Goal: Task Accomplishment & Management: Manage account settings

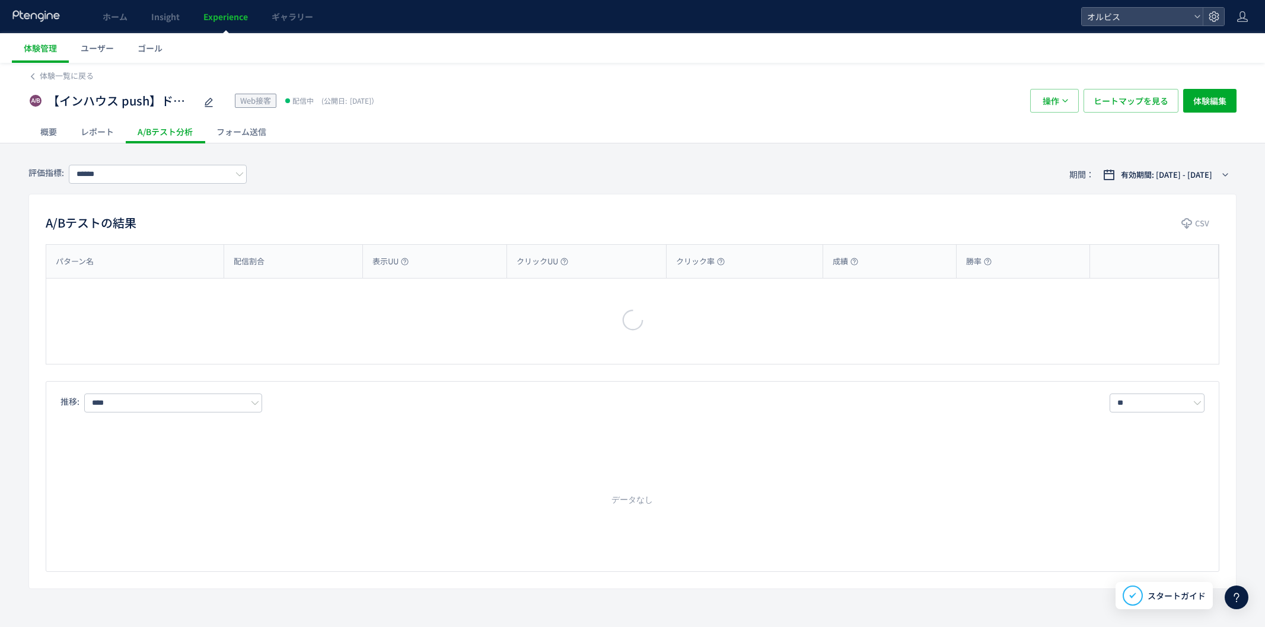
type input "**"
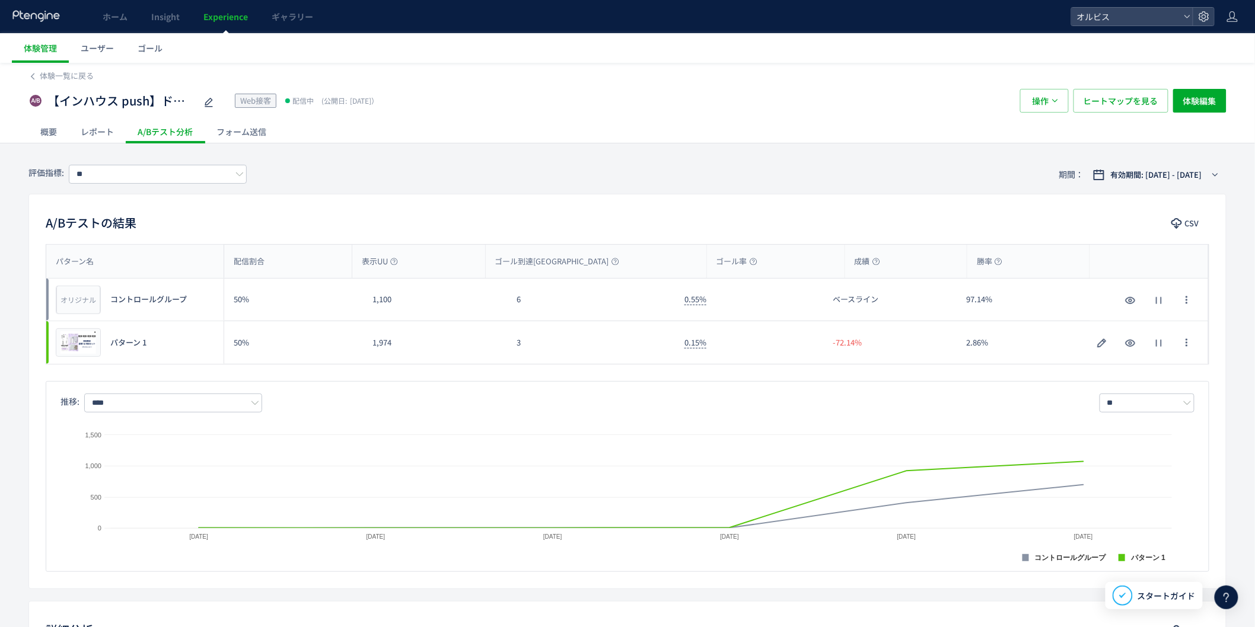
click at [229, 18] on span "Experience" at bounding box center [225, 17] width 44 height 12
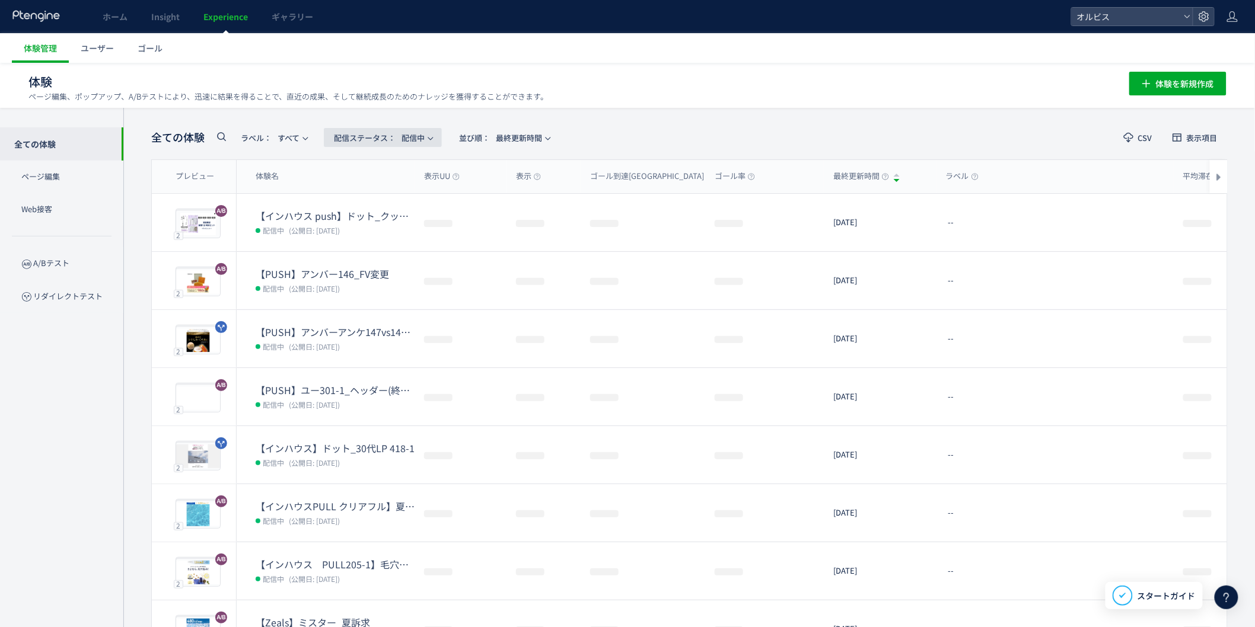
click at [396, 139] on span "配信ステータス​：" at bounding box center [365, 137] width 62 height 11
click at [394, 256] on li "下書き" at bounding box center [386, 256] width 49 height 21
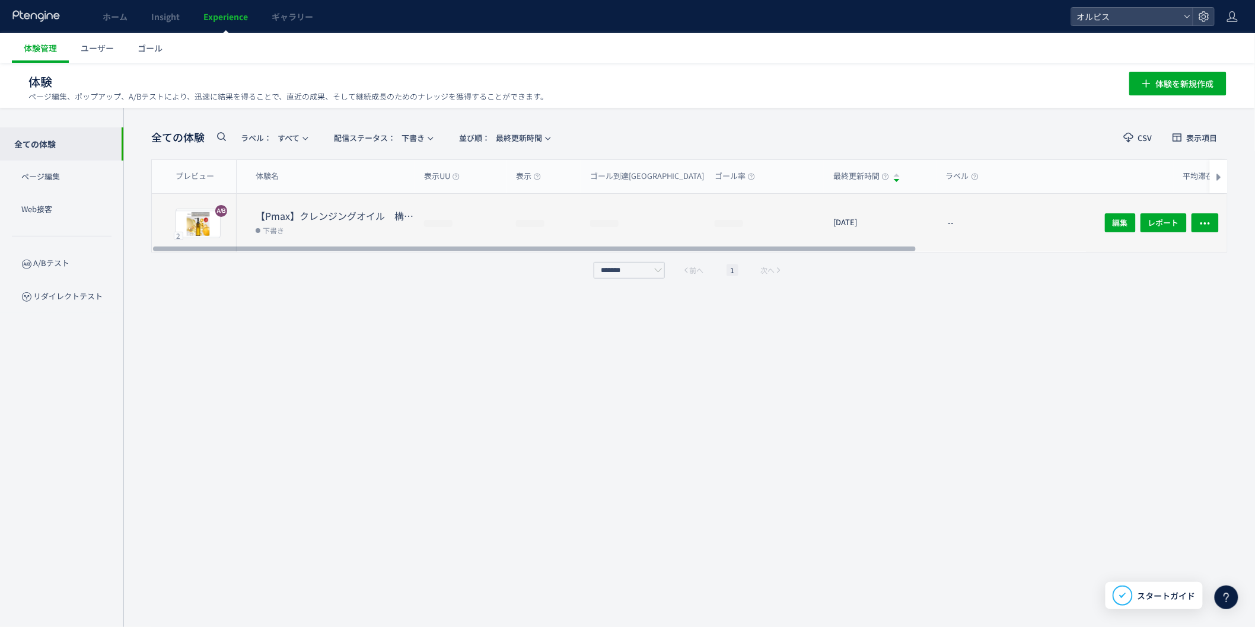
click at [371, 209] on dt "【Pmax】クレンジングオイル　構造化データ追加" at bounding box center [335, 216] width 159 height 14
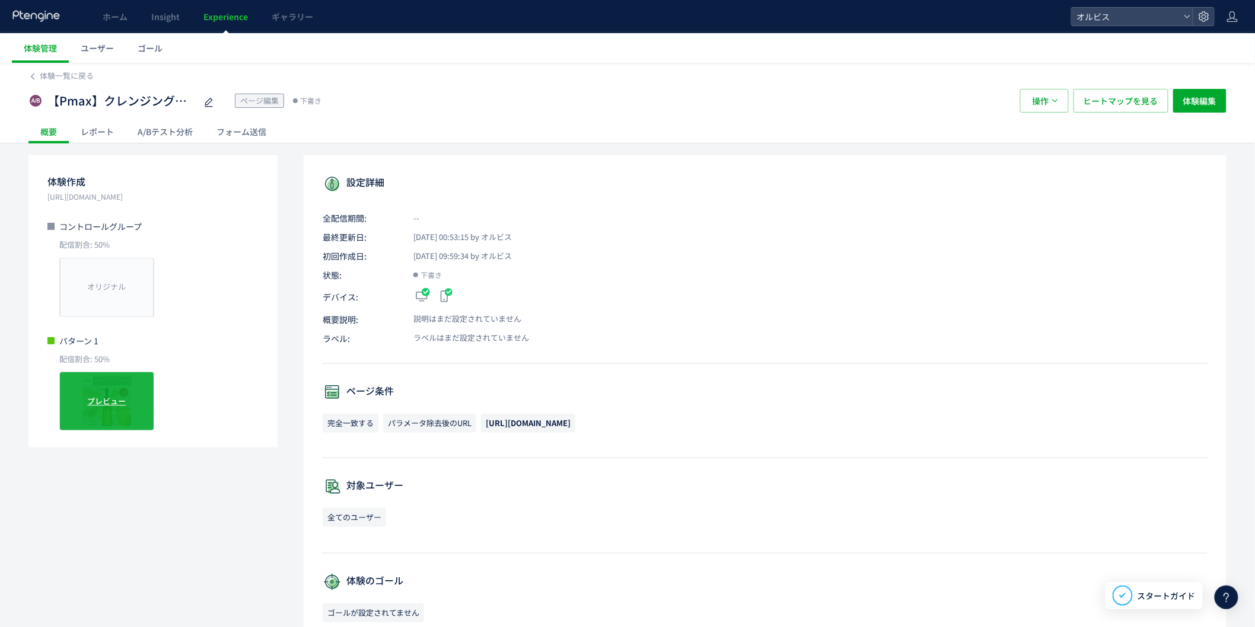
click at [94, 402] on span "プレビュー" at bounding box center [107, 401] width 39 height 11
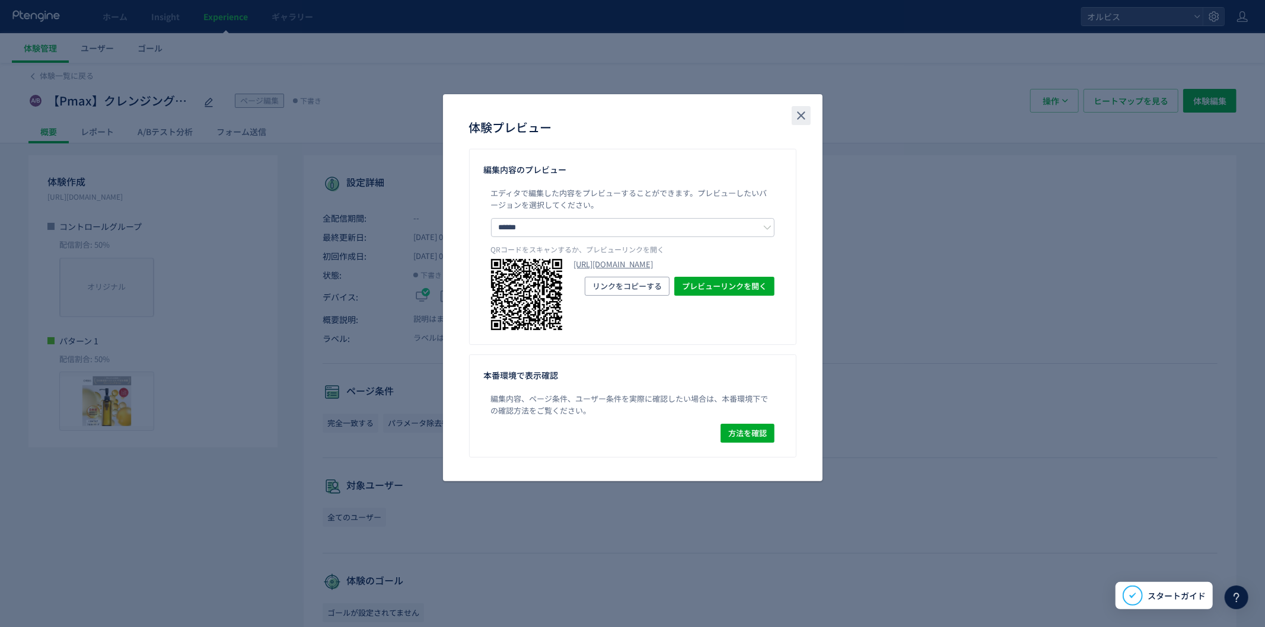
click at [798, 120] on icon "close" at bounding box center [801, 116] width 14 height 14
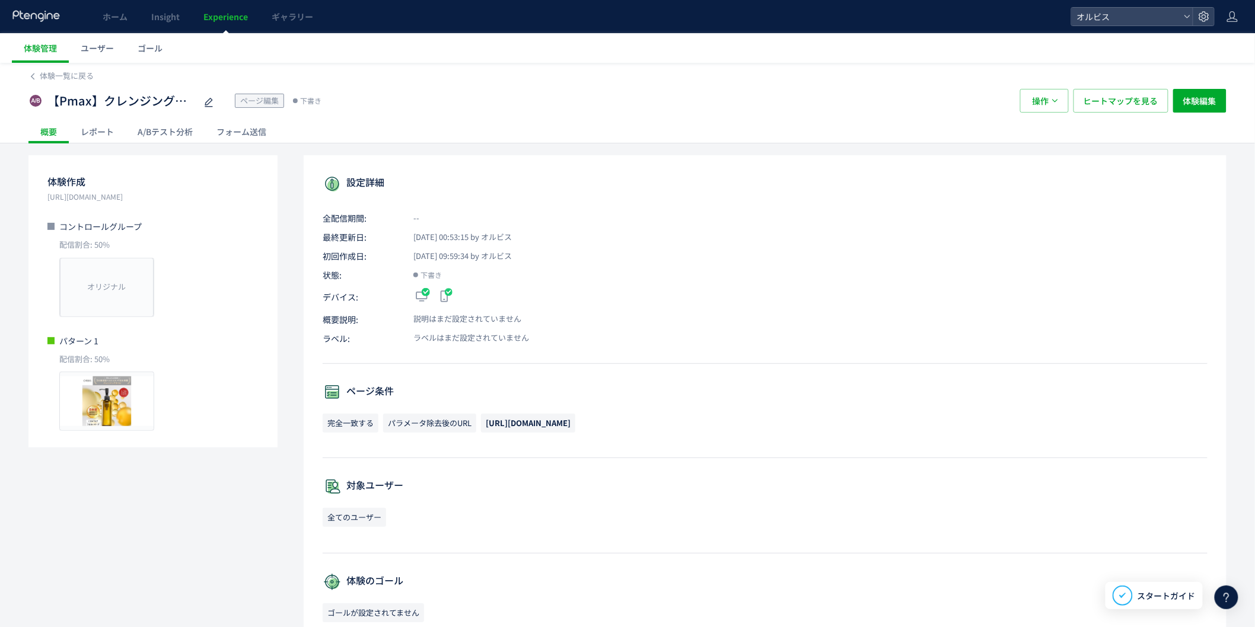
click at [236, 24] on link "Experience" at bounding box center [226, 16] width 68 height 33
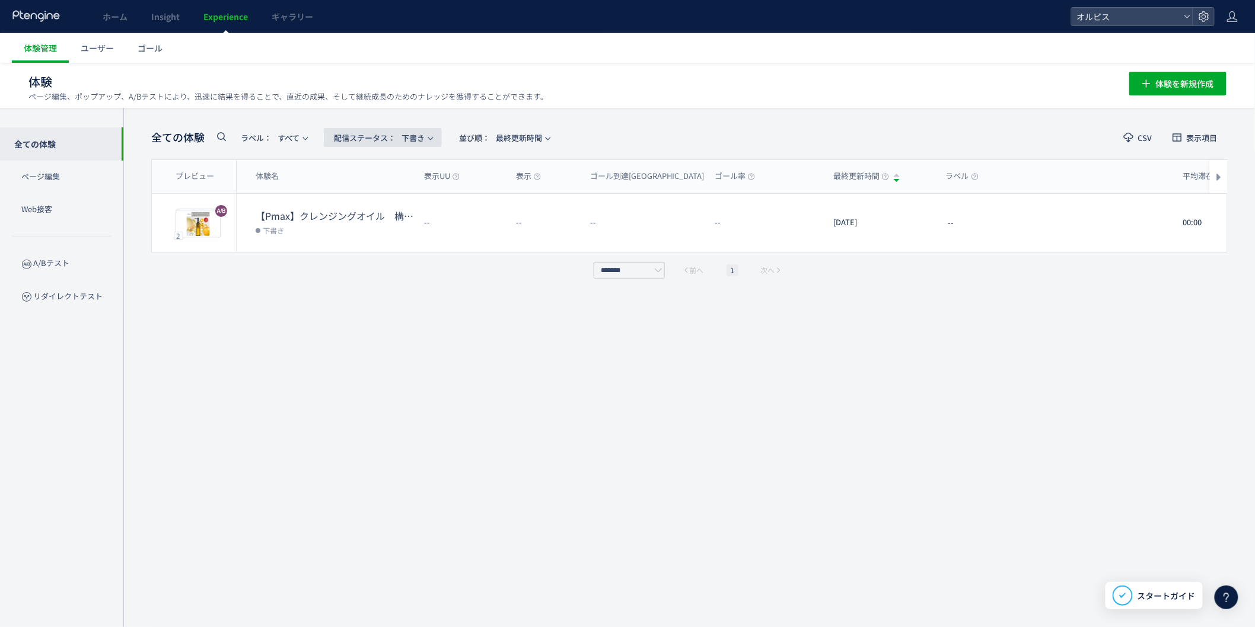
click at [413, 140] on span "配信ステータス​： 下書き" at bounding box center [379, 138] width 91 height 20
click at [400, 189] on li "配信中" at bounding box center [386, 191] width 49 height 21
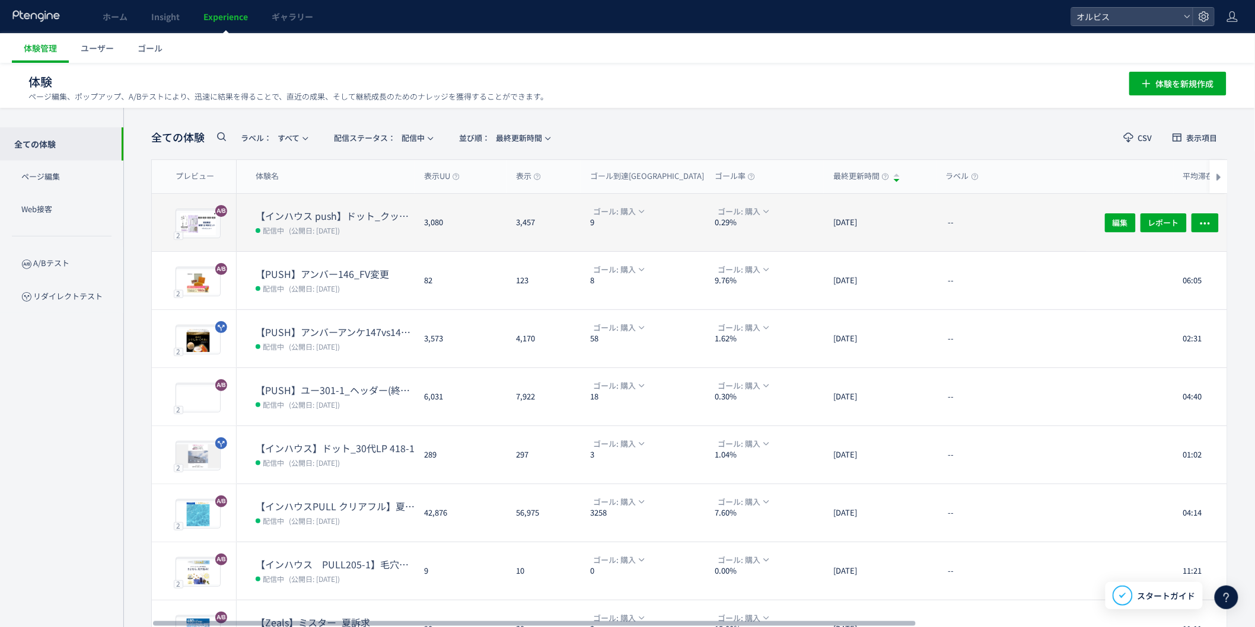
click at [362, 244] on dl "【インハウス push】ドット_クッション カウントダウンpopup 配信中 (公開日: 2025/08/08)" at bounding box center [335, 230] width 159 height 42
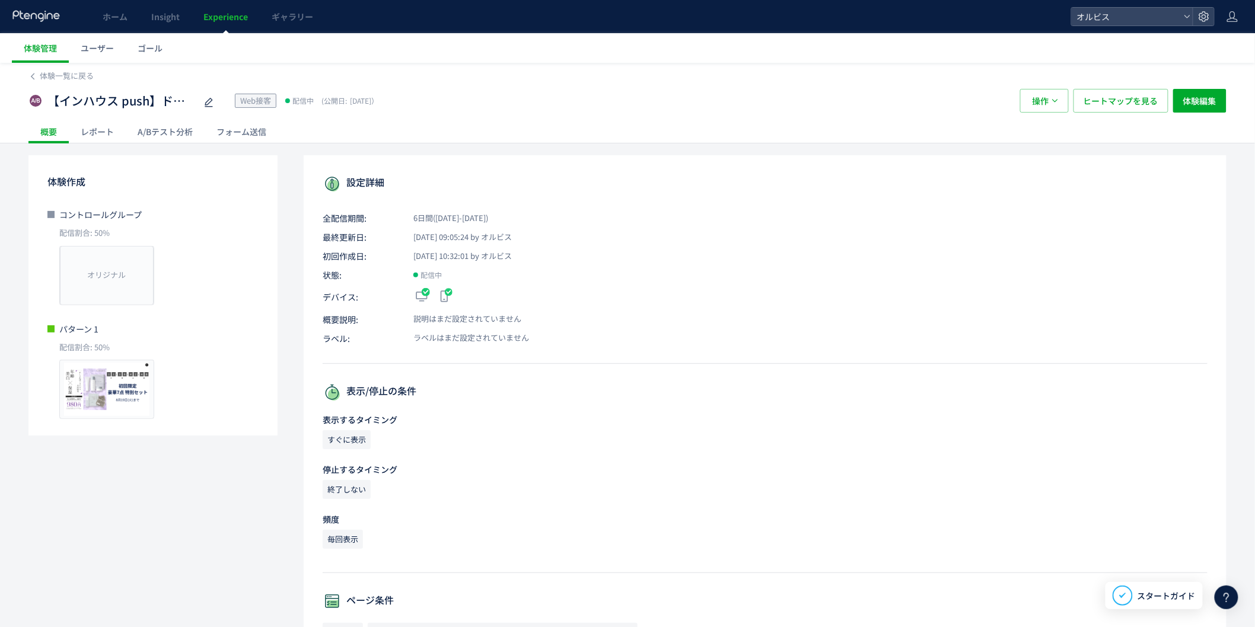
click at [191, 126] on div "A/Bテスト分析" at bounding box center [165, 132] width 79 height 24
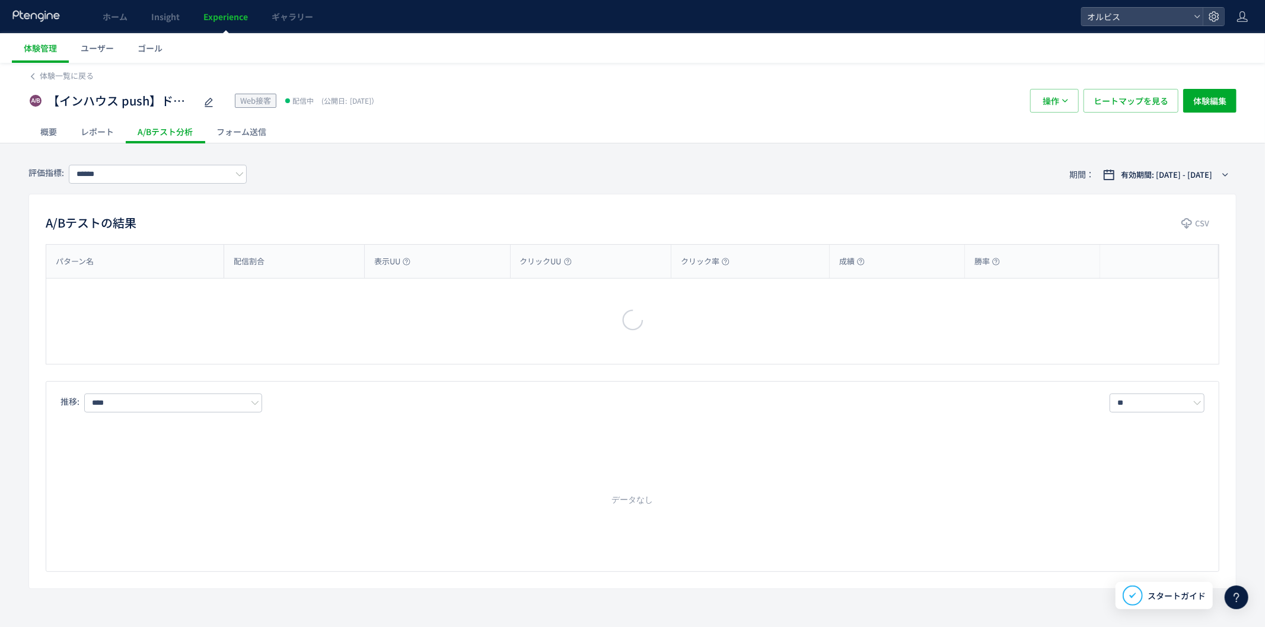
type input "**"
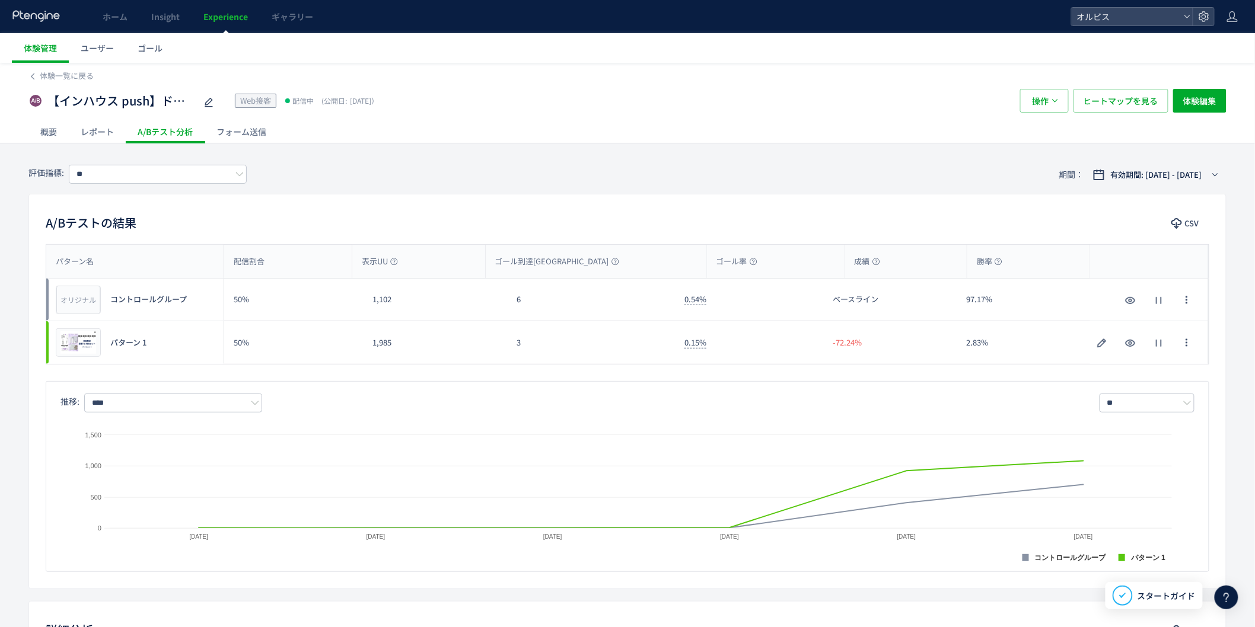
click at [539, 353] on div "3" at bounding box center [591, 342] width 168 height 43
